Goal: Task Accomplishment & Management: Use online tool/utility

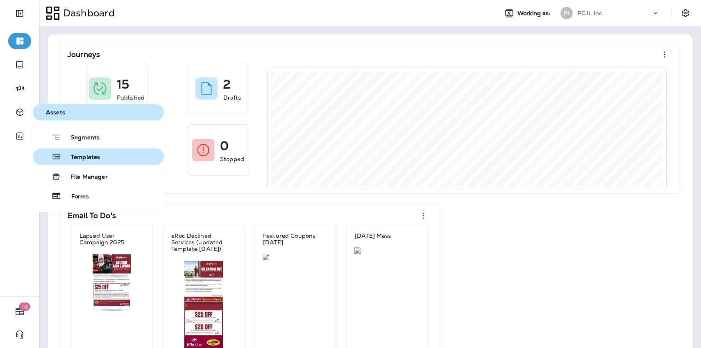
click at [100, 156] on button "Templates" at bounding box center [98, 156] width 131 height 16
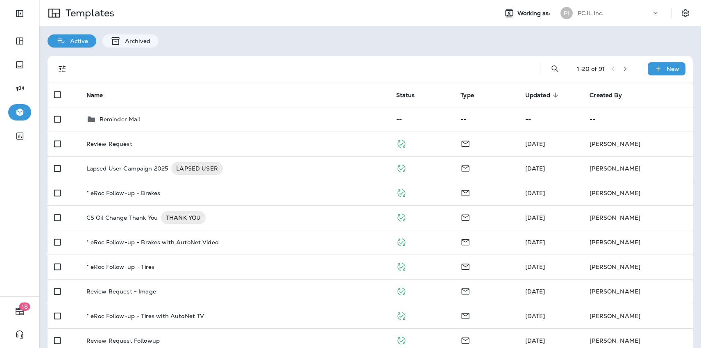
click at [57, 63] on button "Filters" at bounding box center [62, 69] width 16 height 16
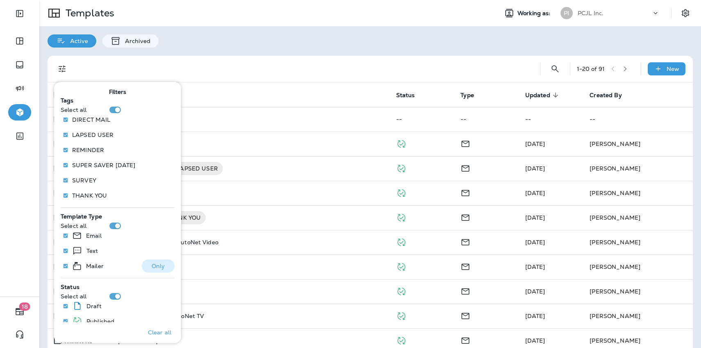
scroll to position [245, 0]
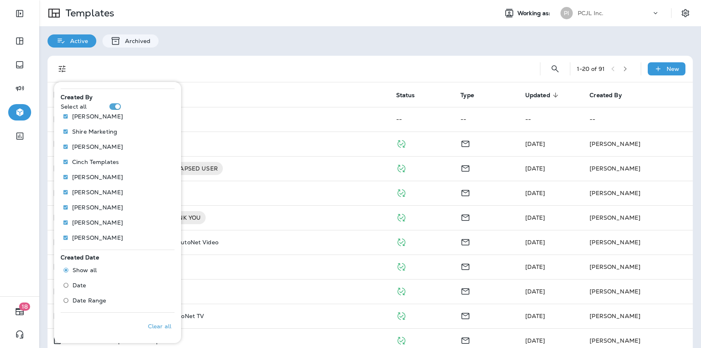
click at [82, 306] on label "Date Range" at bounding box center [82, 300] width 47 height 13
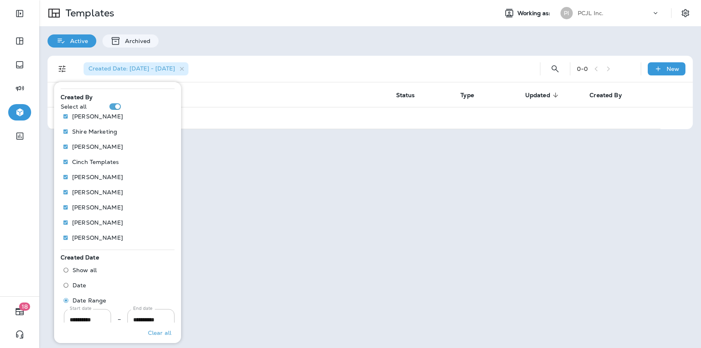
click at [327, 56] on div "Created Date: [DATE] - [DATE]" at bounding box center [302, 69] width 450 height 26
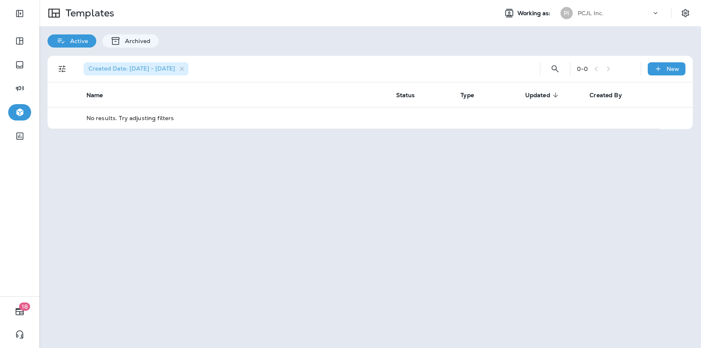
click at [66, 66] on icon "Filters" at bounding box center [62, 69] width 10 height 10
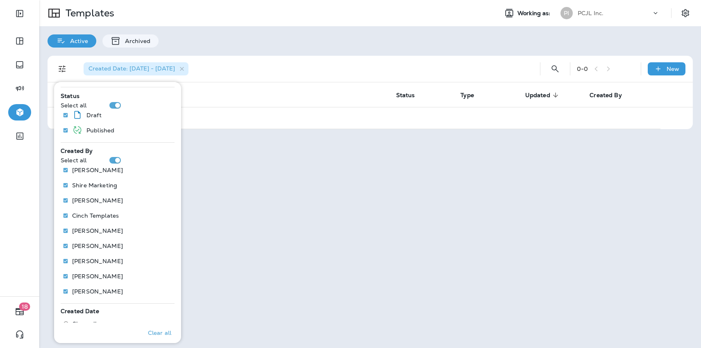
scroll to position [266, 0]
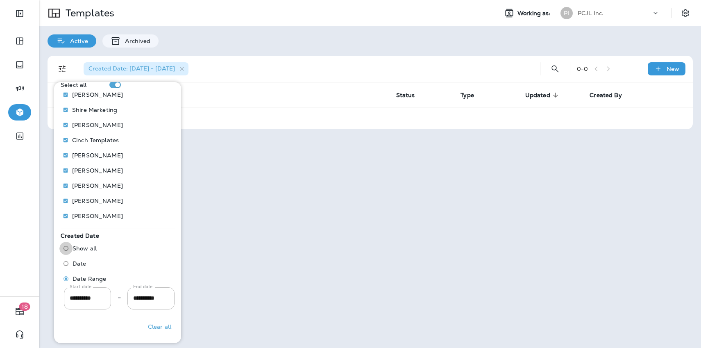
scroll to position [245, 0]
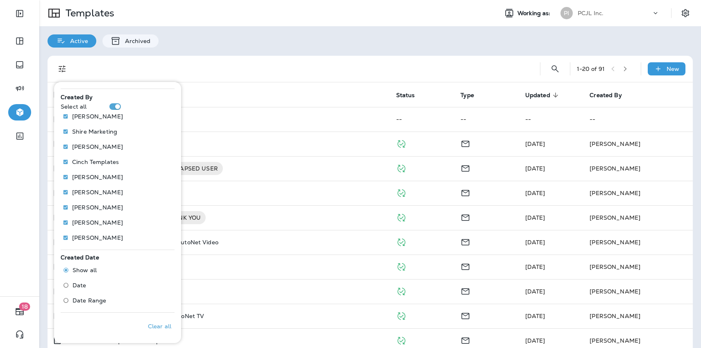
click at [316, 61] on div at bounding box center [302, 69] width 450 height 26
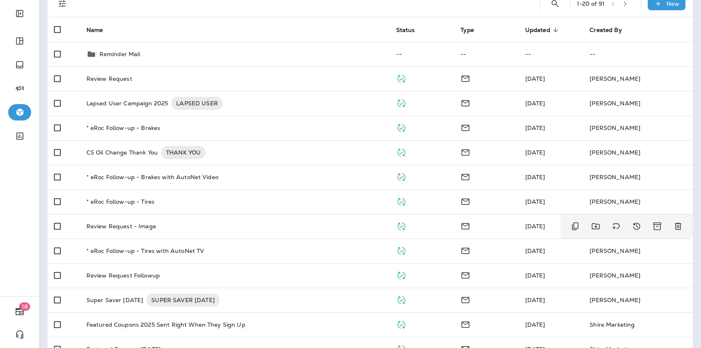
scroll to position [12, 0]
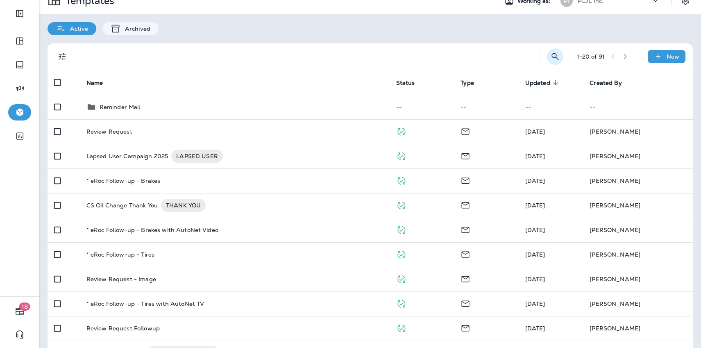
click at [557, 57] on icon "Search Templates" at bounding box center [556, 57] width 10 height 10
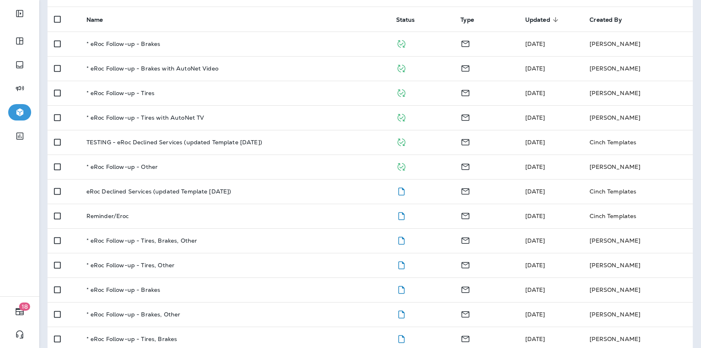
scroll to position [78, 0]
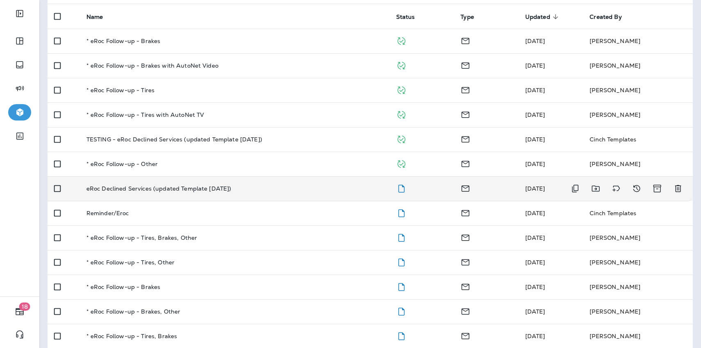
type input "****"
click at [255, 188] on div "eRoc Declined Services (updated Template [DATE])" at bounding box center [234, 188] width 297 height 7
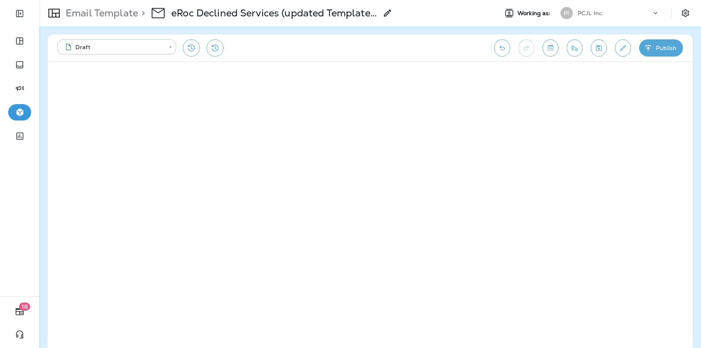
click at [501, 48] on icon "Undo" at bounding box center [502, 48] width 5 height 5
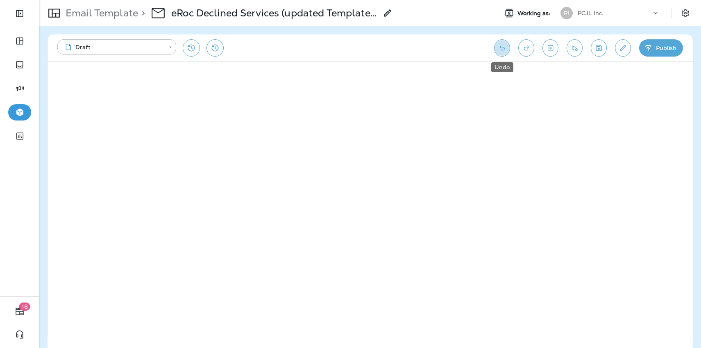
click at [501, 48] on icon "Undo" at bounding box center [502, 48] width 5 height 5
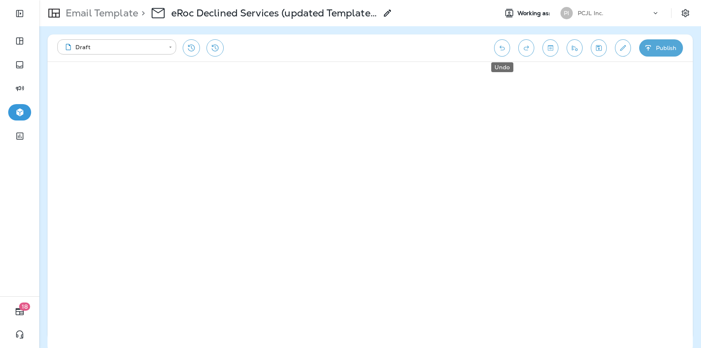
click at [499, 51] on icon "Undo" at bounding box center [502, 48] width 9 height 8
click at [501, 48] on icon "Undo" at bounding box center [502, 48] width 5 height 5
click at [505, 46] on icon "Undo" at bounding box center [502, 48] width 9 height 8
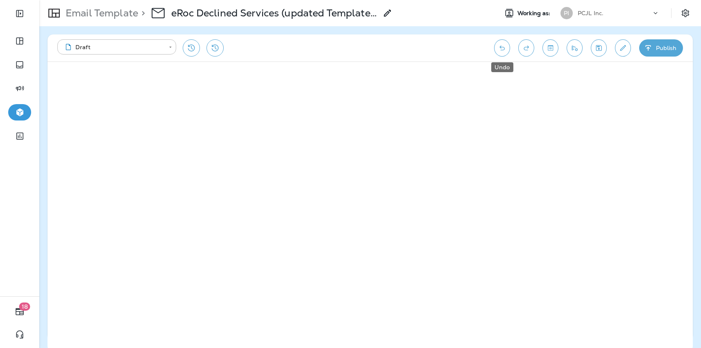
click at [505, 46] on icon "Undo" at bounding box center [502, 48] width 9 height 8
click at [601, 50] on icon "Save" at bounding box center [599, 48] width 6 height 6
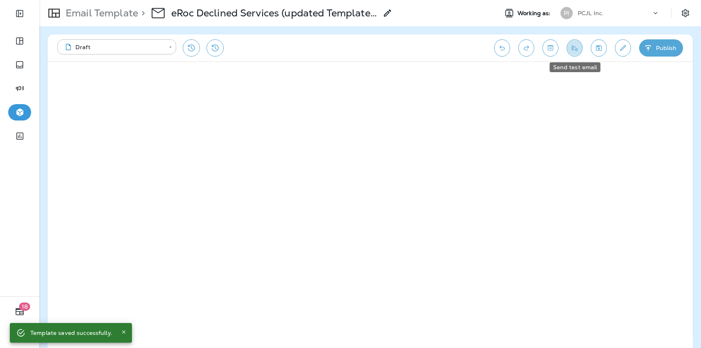
click at [577, 50] on icon "Send test email" at bounding box center [575, 48] width 6 height 5
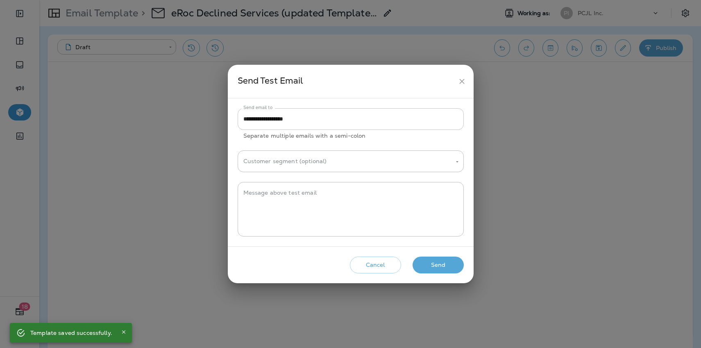
click at [323, 121] on input "**********" at bounding box center [351, 119] width 226 height 22
click at [322, 160] on input "Customer segment (optional)" at bounding box center [344, 161] width 207 height 14
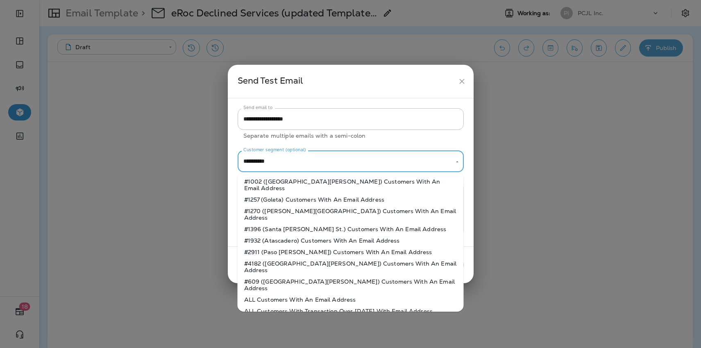
drag, startPoint x: 284, startPoint y: 164, endPoint x: 219, endPoint y: 164, distance: 65.2
click at [219, 164] on div "**********" at bounding box center [350, 174] width 701 height 348
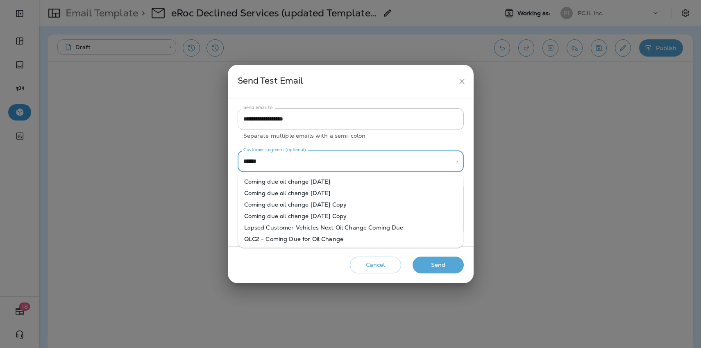
click at [290, 243] on li "QLC2 - Coming Due for Oil Change" at bounding box center [351, 238] width 226 height 11
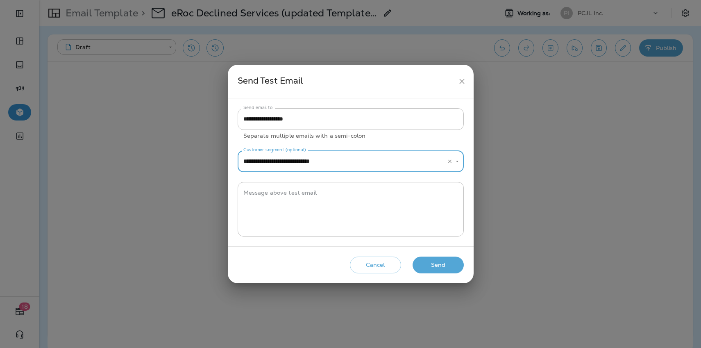
type input "**********"
click at [437, 264] on button "Send" at bounding box center [438, 265] width 51 height 17
click at [462, 80] on icon "close" at bounding box center [462, 81] width 9 height 9
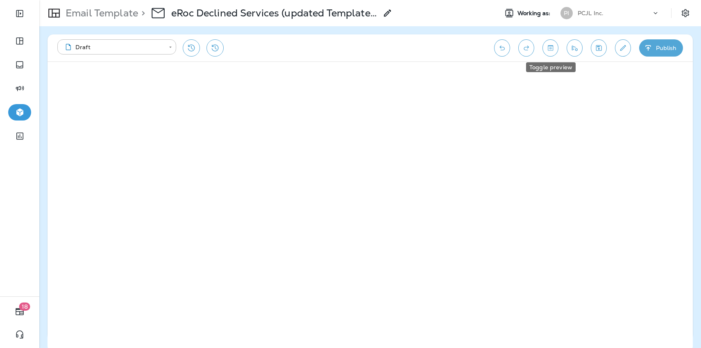
click at [546, 47] on icon "Toggle preview" at bounding box center [550, 48] width 9 height 8
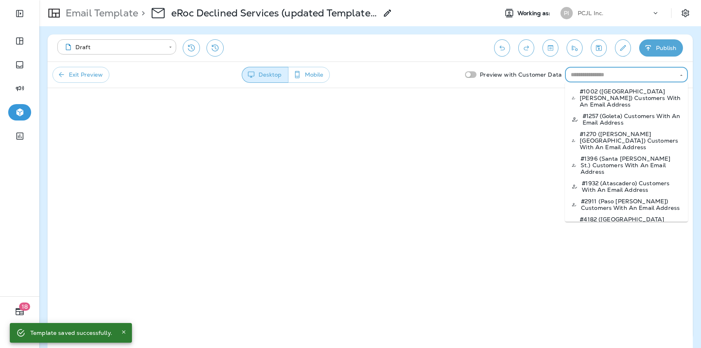
click at [582, 77] on input "text" at bounding box center [620, 75] width 105 height 10
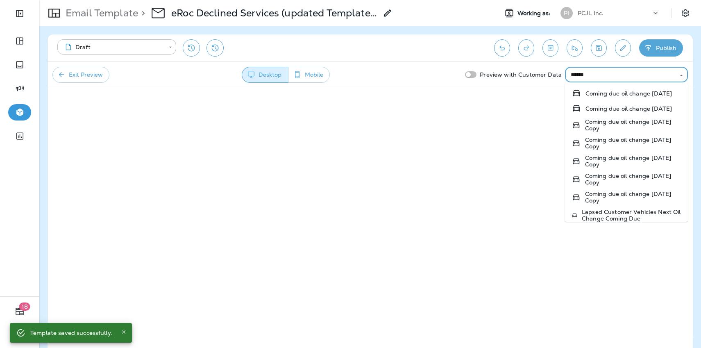
scroll to position [24, 0]
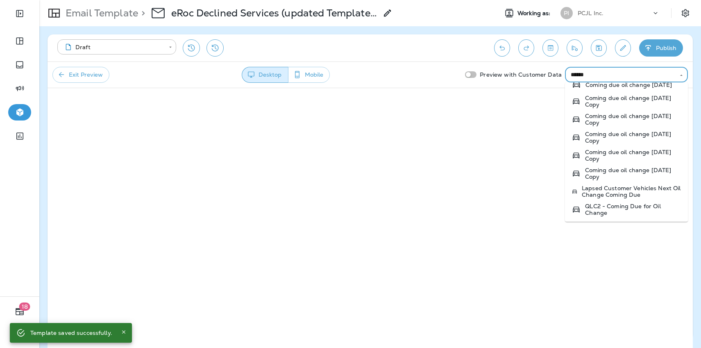
click at [640, 202] on li "QLC2 - Coming Due for Oil Change" at bounding box center [626, 209] width 123 height 18
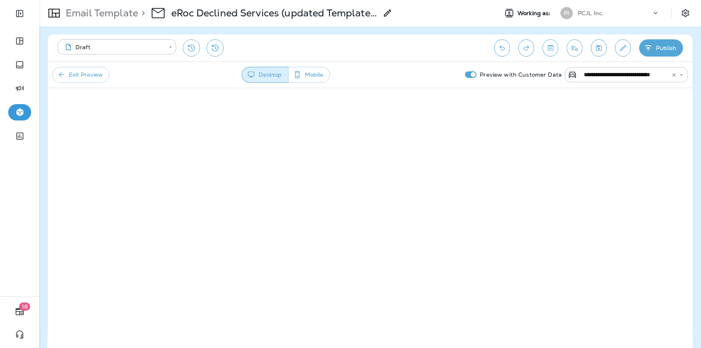
click at [600, 76] on input "**********" at bounding box center [621, 75] width 81 height 10
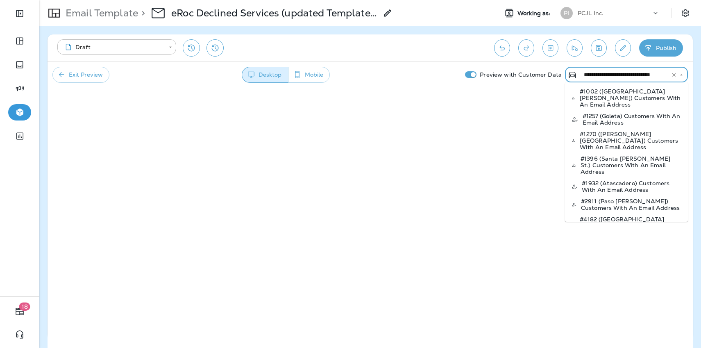
scroll to position [476, 0]
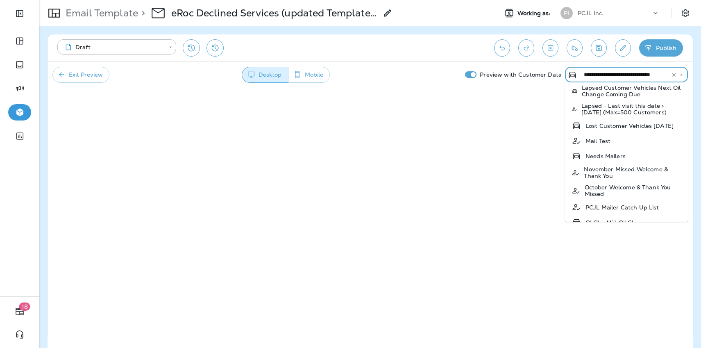
click at [597, 232] on p "QLC2 - Coming Due for Oil Change" at bounding box center [633, 238] width 96 height 13
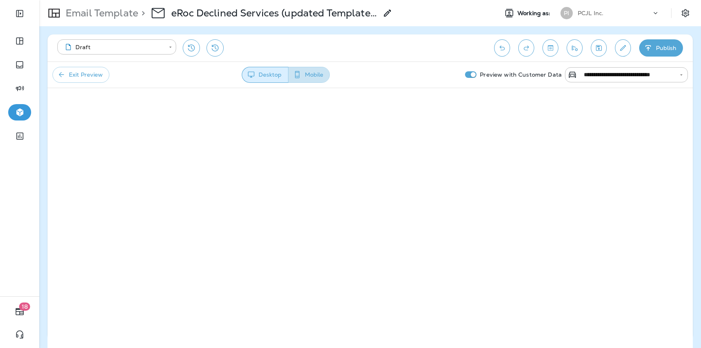
click at [311, 72] on button "Mobile" at bounding box center [309, 75] width 42 height 16
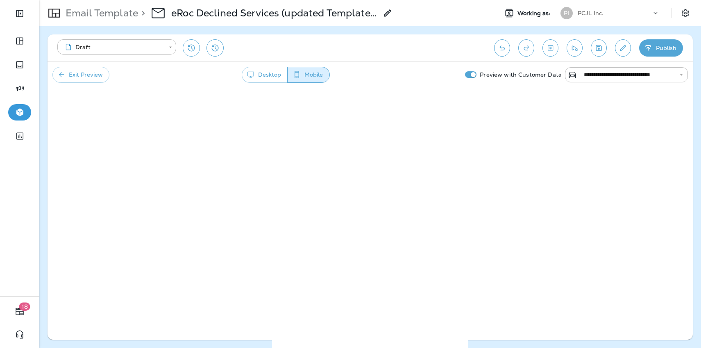
click at [282, 75] on button "Desktop" at bounding box center [265, 75] width 46 height 16
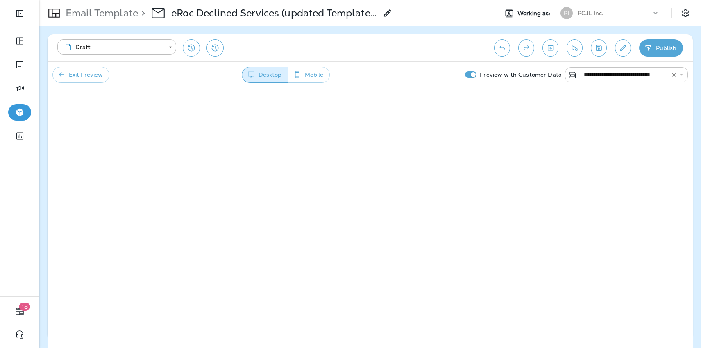
click at [606, 77] on input "**********" at bounding box center [621, 75] width 81 height 10
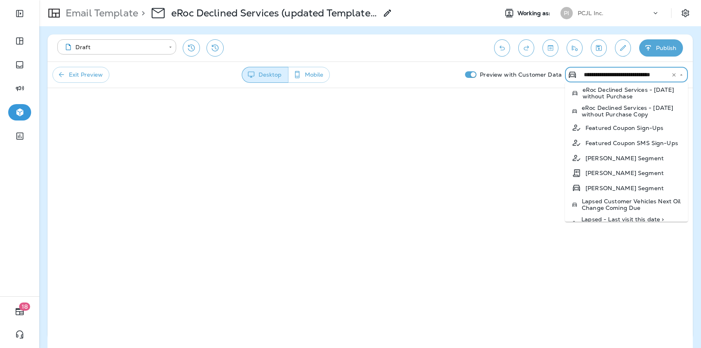
scroll to position [343, 0]
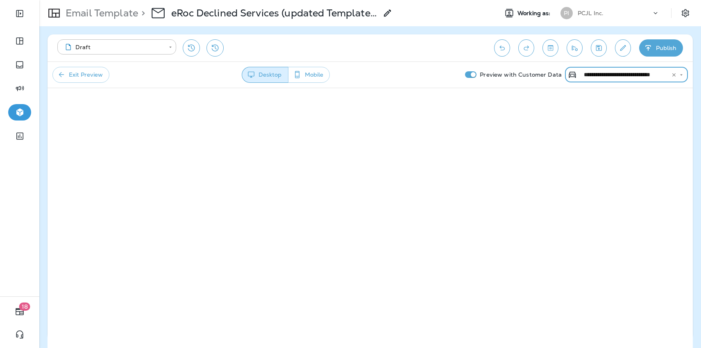
click at [638, 77] on input "**********" at bounding box center [621, 75] width 81 height 10
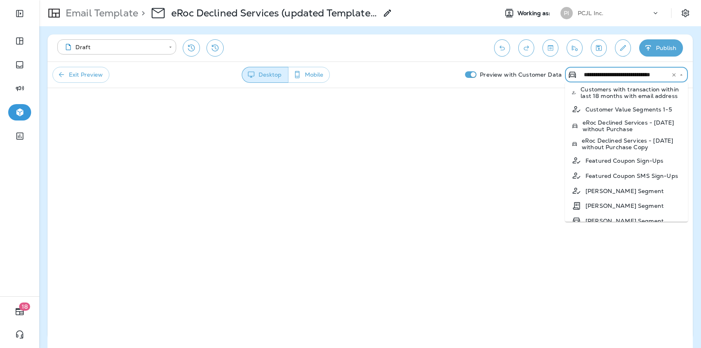
scroll to position [329, 0]
click at [610, 232] on p "Lapsed Customer Vehicles Next Oil Change Coming Due" at bounding box center [632, 238] width 100 height 13
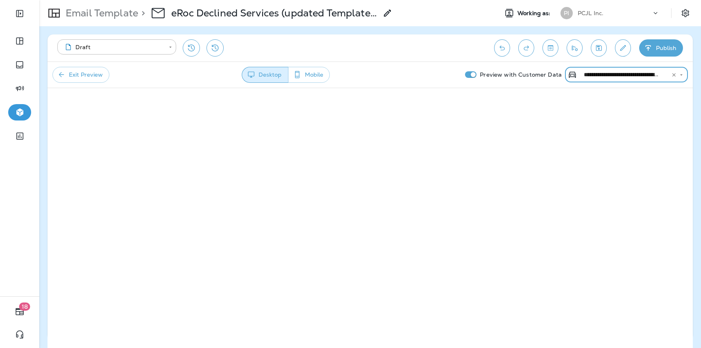
click at [619, 80] on input "**********" at bounding box center [621, 75] width 81 height 10
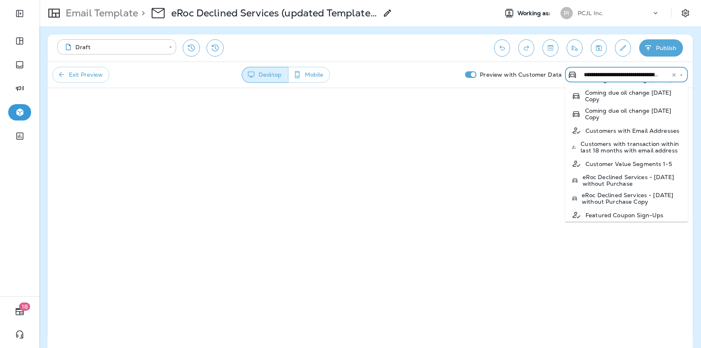
scroll to position [266, 0]
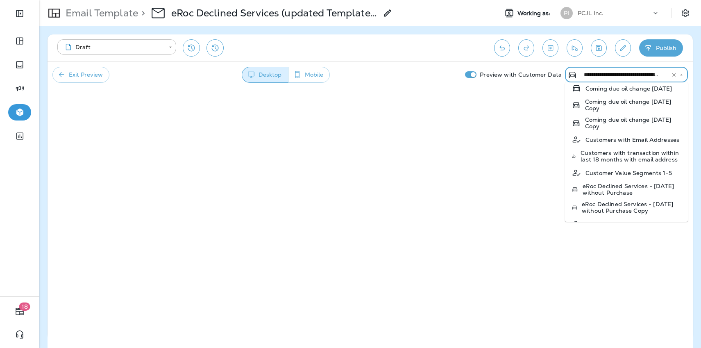
click at [616, 183] on p "eRoc Declined Services - [DATE] without Purchase" at bounding box center [632, 189] width 99 height 13
type input "**********"
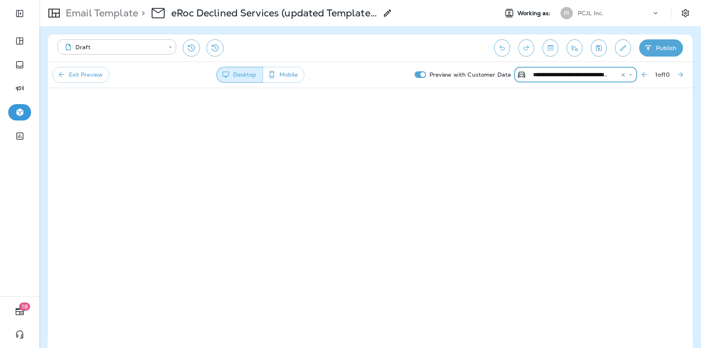
click at [680, 74] on icon "Next Preview Customer" at bounding box center [681, 75] width 8 height 8
